Goal: Use online tool/utility: Utilize a website feature to perform a specific function

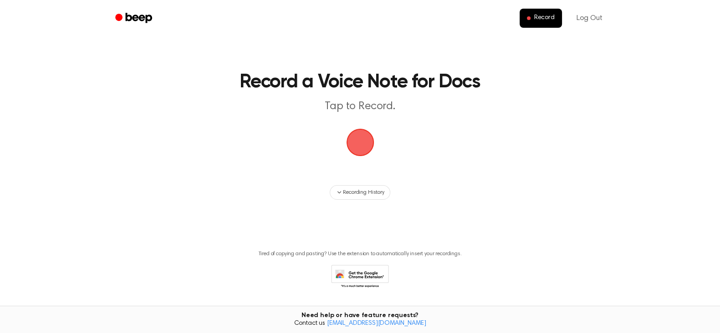
click at [360, 141] on span "button" at bounding box center [361, 143] width 26 height 26
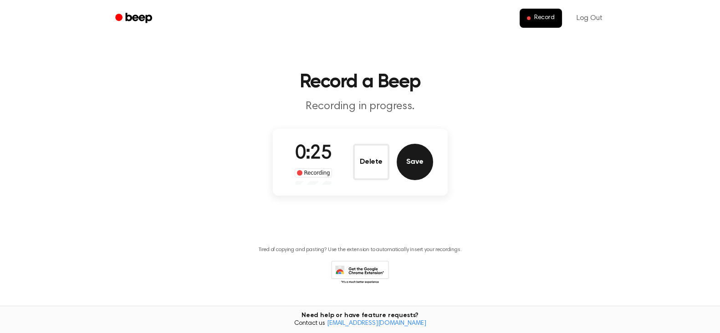
click at [420, 151] on button "Save" at bounding box center [415, 162] width 36 height 36
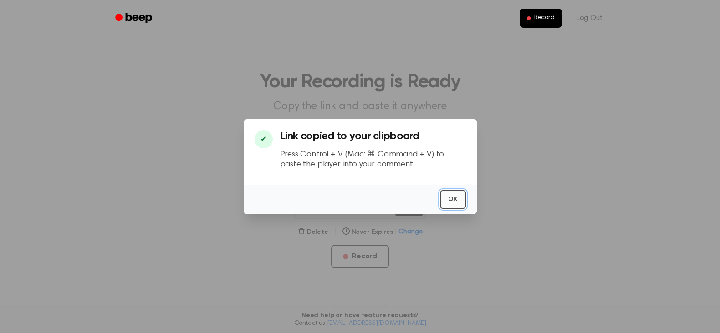
click at [443, 203] on button "OK" at bounding box center [453, 199] width 26 height 19
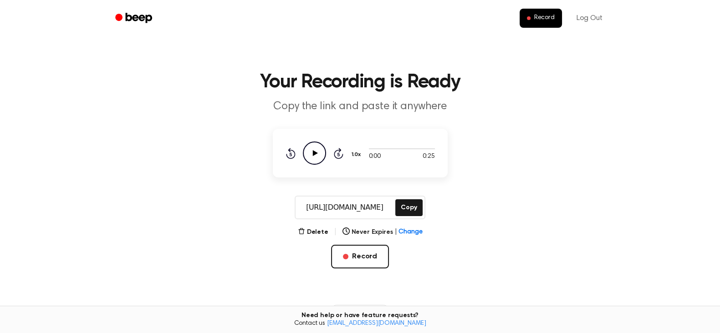
click at [316, 153] on icon at bounding box center [315, 153] width 5 height 6
click at [313, 149] on icon "Pause Audio" at bounding box center [314, 153] width 23 height 23
click at [313, 153] on icon at bounding box center [315, 153] width 5 height 6
click at [313, 153] on icon at bounding box center [315, 153] width 4 height 6
click at [449, 233] on main "Your Recording is Ready Copy the link and paste it anywhere 0:00 0:25 1.0x Rewi…" at bounding box center [360, 218] width 720 height 436
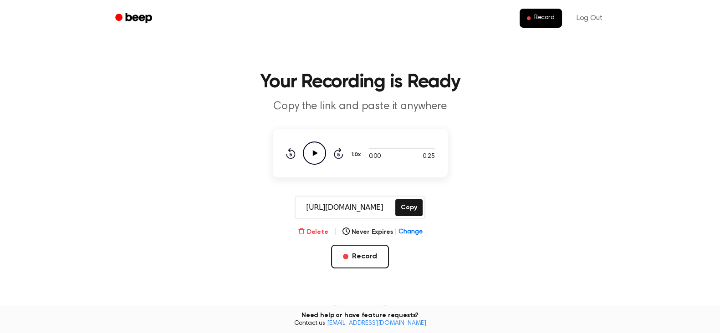
click at [316, 229] on button "Delete" at bounding box center [313, 233] width 31 height 10
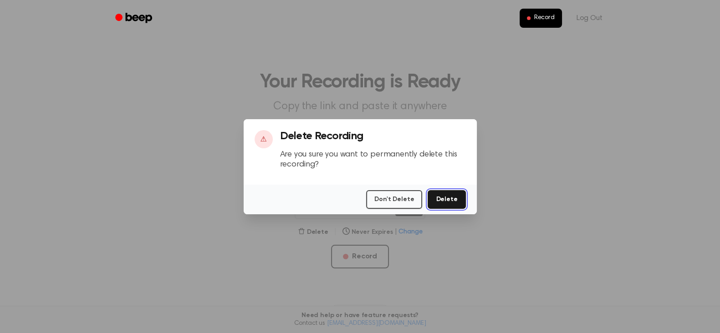
click at [441, 200] on button "Delete" at bounding box center [447, 199] width 38 height 19
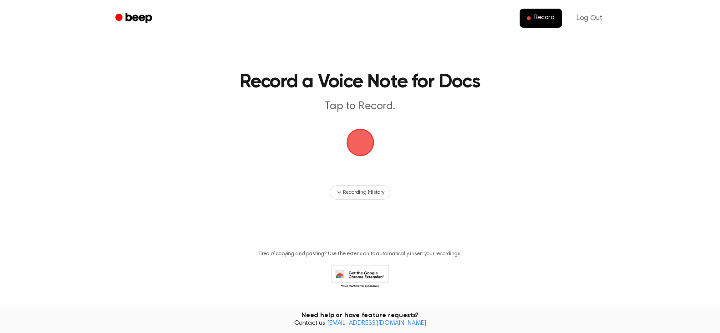
click at [351, 140] on span "button" at bounding box center [359, 142] width 49 height 49
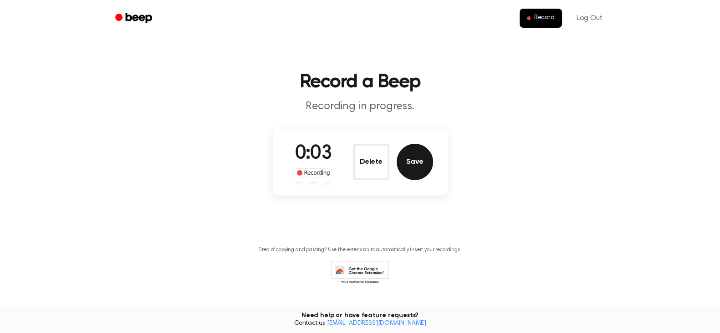
click at [423, 159] on button "Save" at bounding box center [415, 162] width 36 height 36
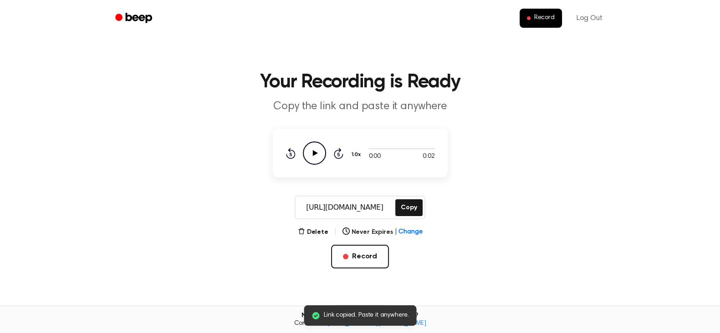
click at [315, 147] on icon "Play Audio" at bounding box center [314, 153] width 23 height 23
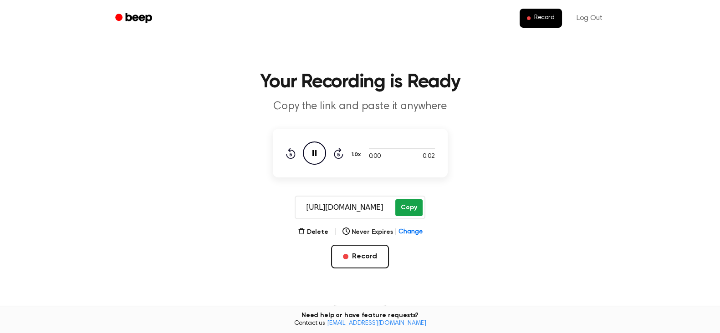
click at [402, 210] on button "Copy" at bounding box center [408, 208] width 27 height 17
click at [323, 231] on button "Delete" at bounding box center [313, 233] width 31 height 10
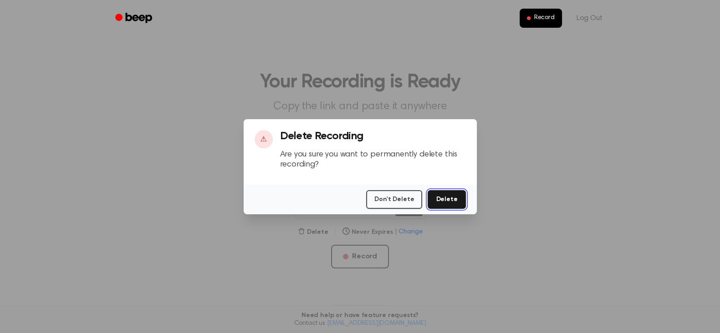
click at [452, 202] on button "Delete" at bounding box center [447, 199] width 38 height 19
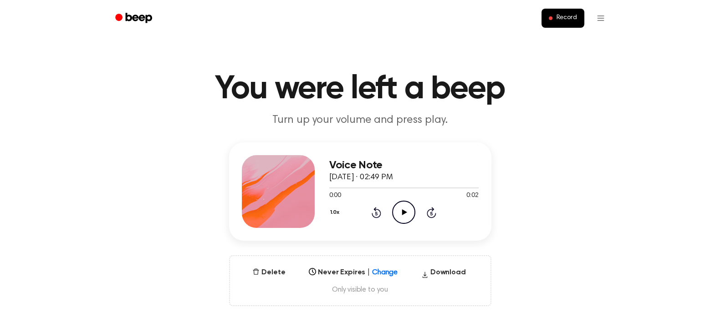
click at [401, 210] on icon "Play Audio" at bounding box center [403, 212] width 23 height 23
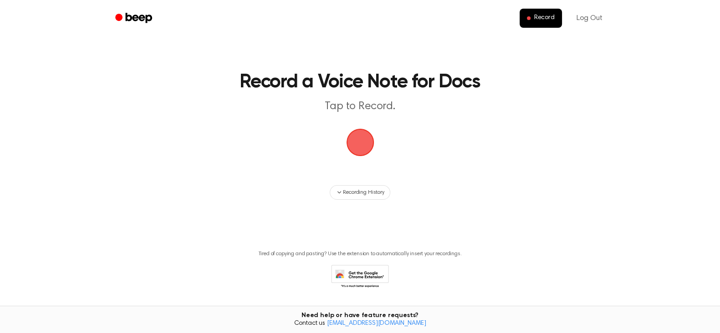
click at [355, 142] on span "button" at bounding box center [361, 143] width 26 height 26
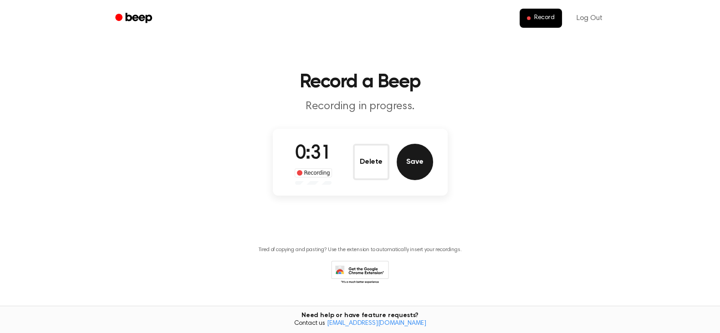
click at [408, 160] on button "Save" at bounding box center [415, 162] width 36 height 36
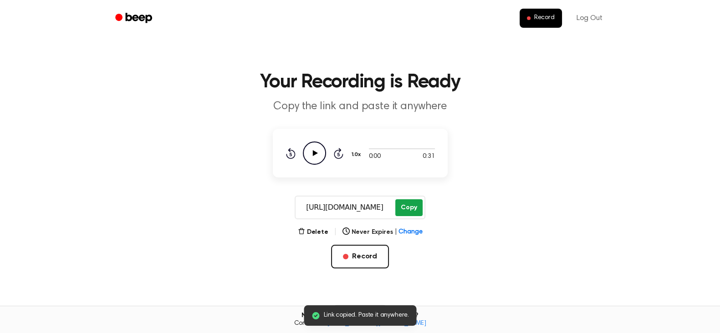
click at [409, 212] on button "Copy" at bounding box center [408, 208] width 27 height 17
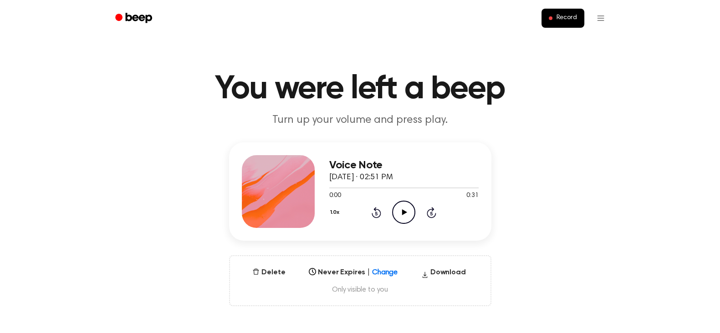
click at [403, 213] on icon at bounding box center [404, 213] width 5 height 6
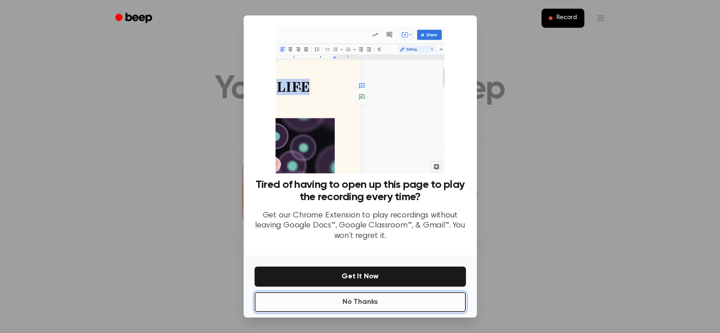
click at [385, 304] on button "No Thanks" at bounding box center [360, 302] width 211 height 20
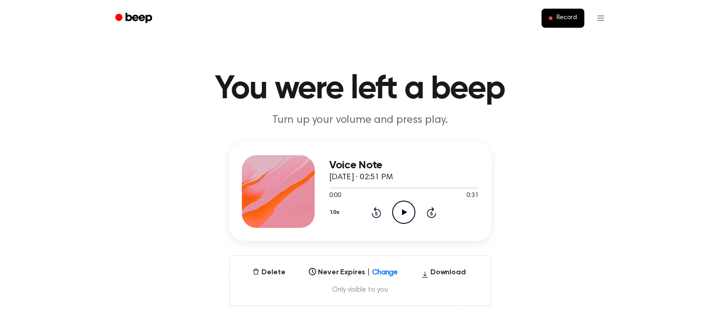
click at [399, 210] on icon "Play Audio" at bounding box center [403, 212] width 23 height 23
click at [399, 210] on icon "Pause Audio" at bounding box center [403, 212] width 23 height 23
